Goal: Information Seeking & Learning: Find contact information

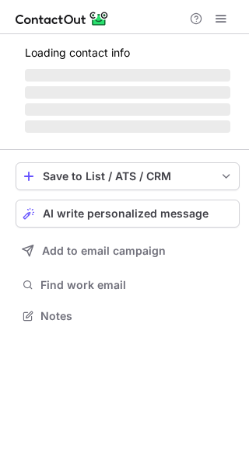
scroll to position [363, 249]
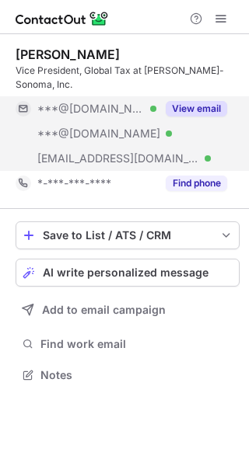
click at [201, 104] on button "View email" at bounding box center [195, 109] width 61 height 16
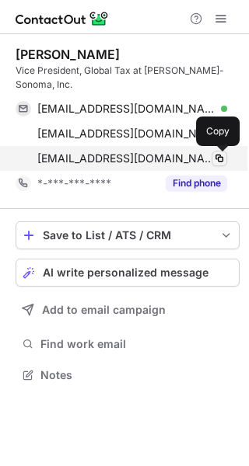
click at [219, 157] on span at bounding box center [219, 158] width 12 height 12
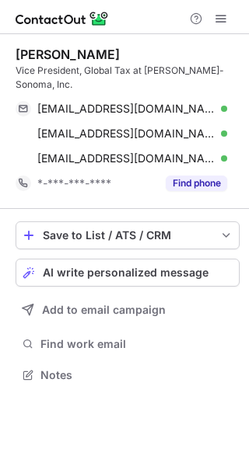
scroll to position [363, 249]
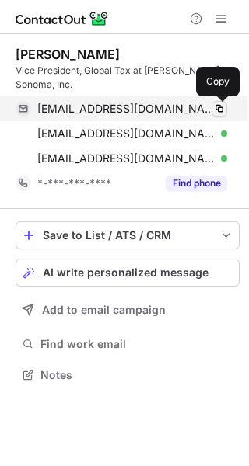
click at [218, 108] on span at bounding box center [219, 109] width 12 height 12
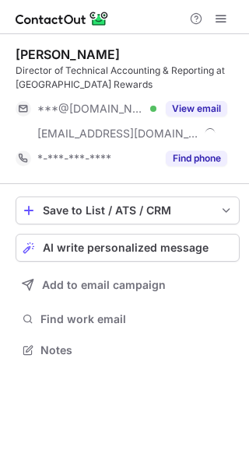
scroll to position [339, 249]
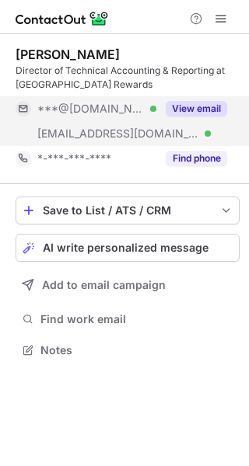
click at [195, 108] on button "View email" at bounding box center [195, 109] width 61 height 16
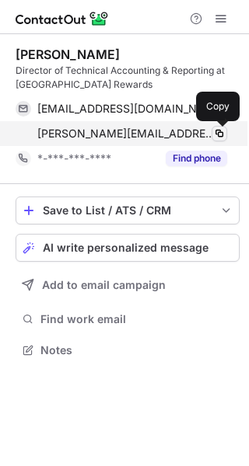
click at [221, 133] on span at bounding box center [219, 133] width 12 height 12
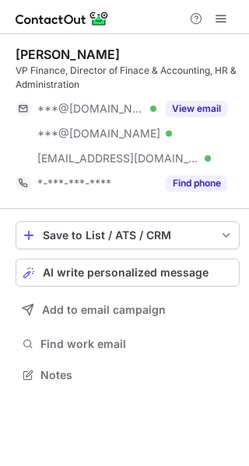
scroll to position [363, 249]
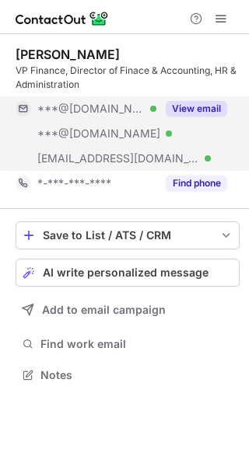
click at [199, 105] on button "View email" at bounding box center [195, 109] width 61 height 16
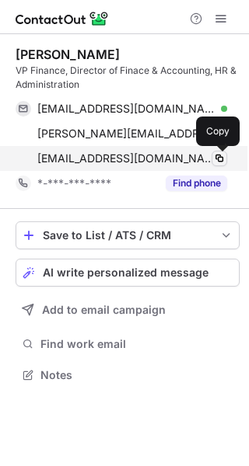
click at [213, 163] on span at bounding box center [219, 158] width 12 height 12
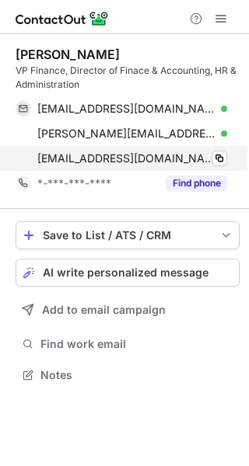
scroll to position [363, 249]
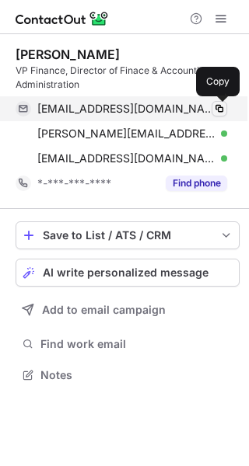
click at [216, 105] on span at bounding box center [219, 109] width 12 height 12
